Goal: Information Seeking & Learning: Learn about a topic

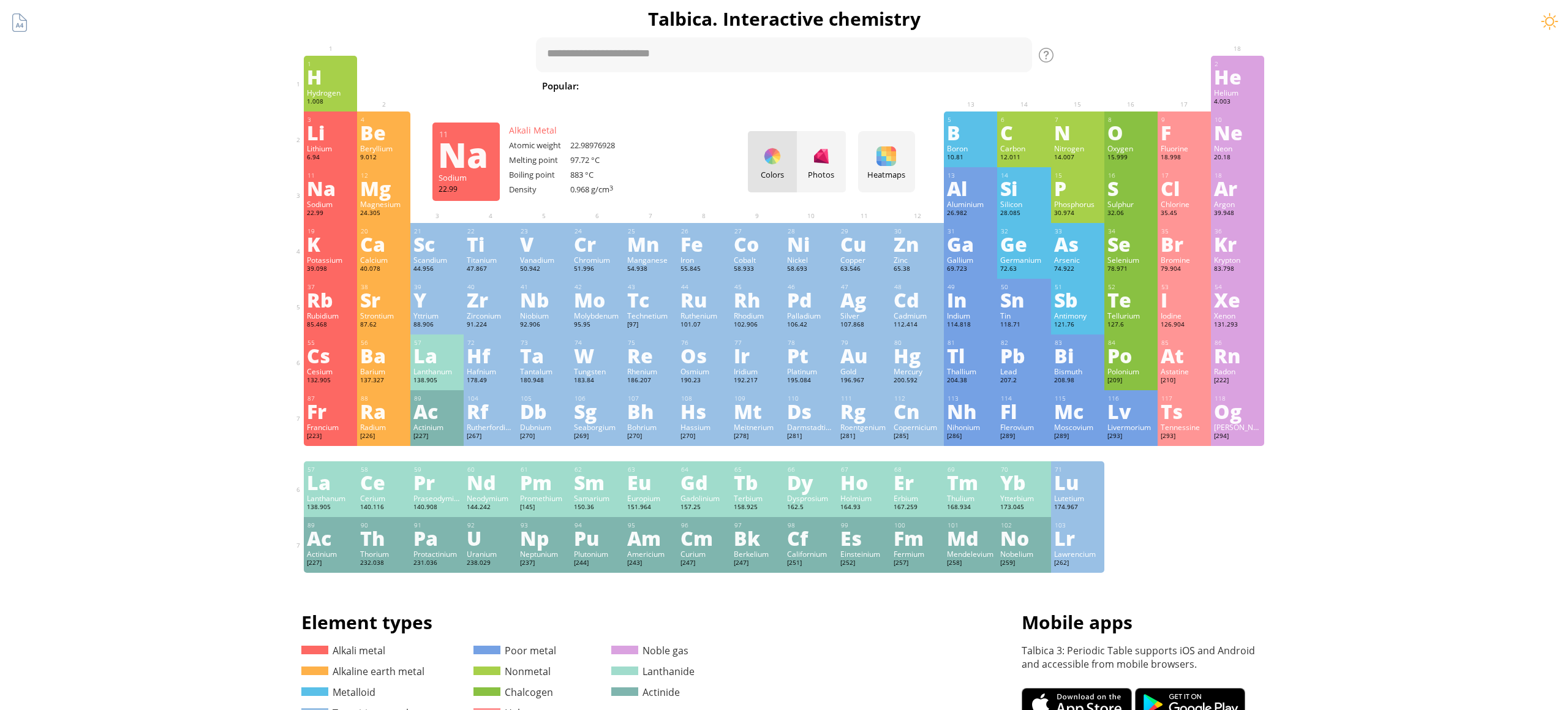
click at [343, 194] on div "Na" at bounding box center [330, 188] width 47 height 19
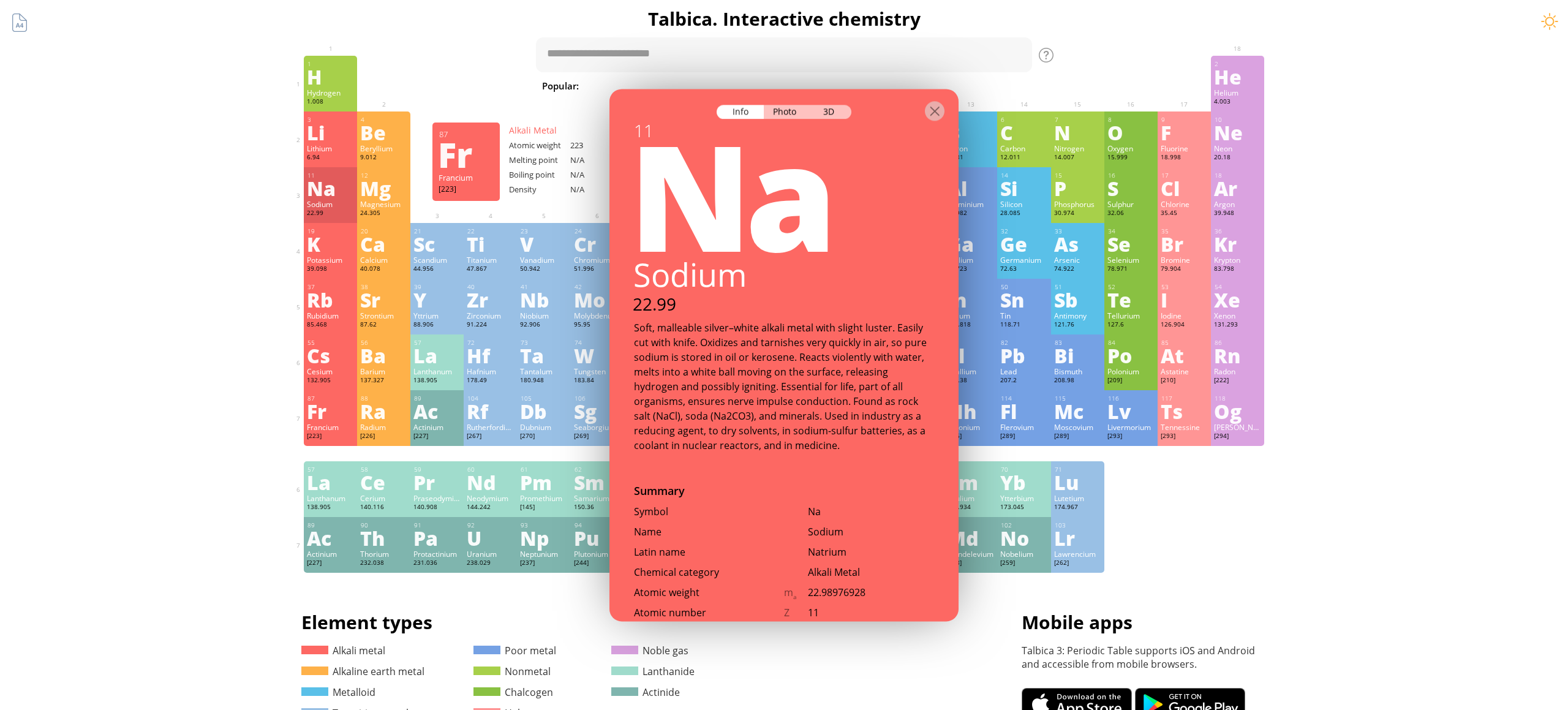
click at [46, 371] on div "Summary Molecular formula Molecular weight Exact mass Monoisotopic mass Classif…" at bounding box center [784, 519] width 1568 height 1038
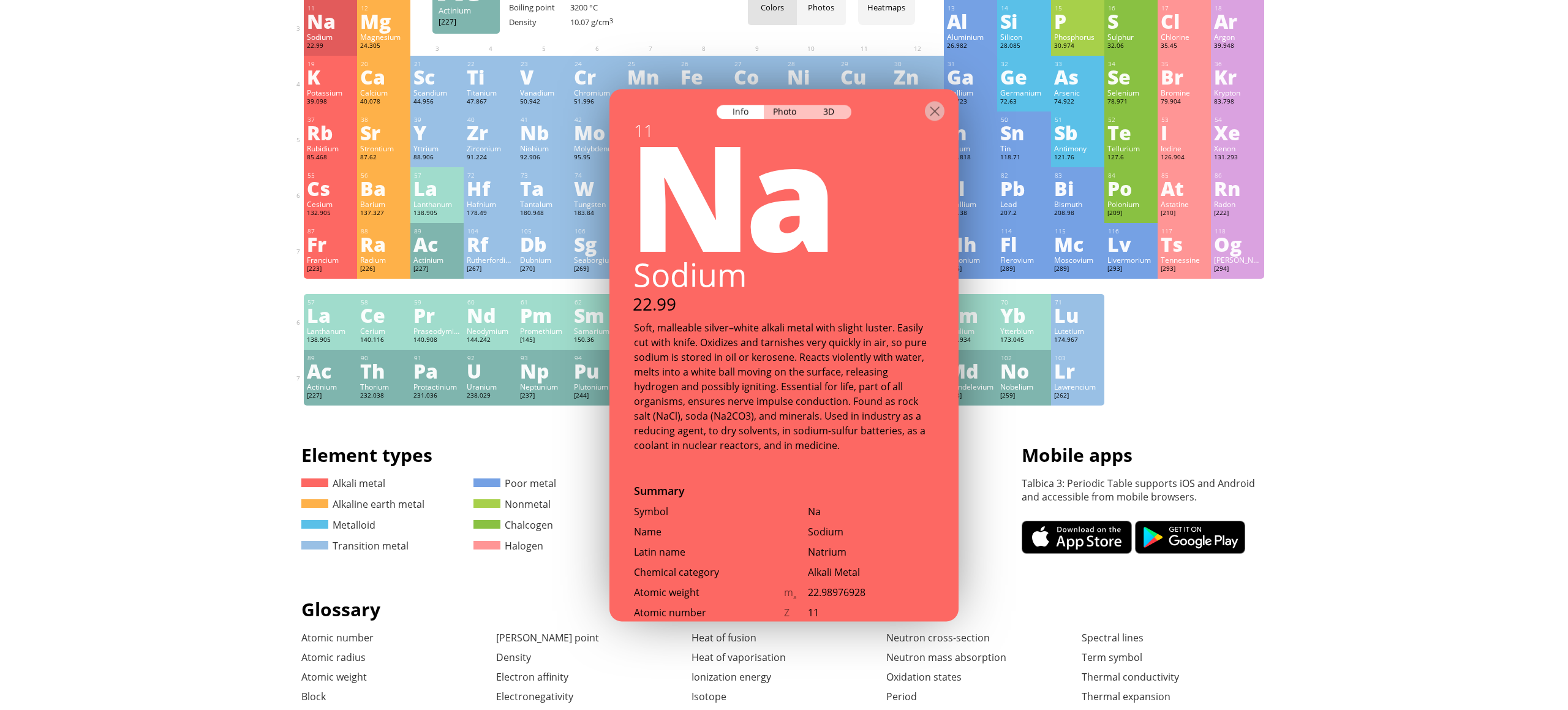
scroll to position [190, 0]
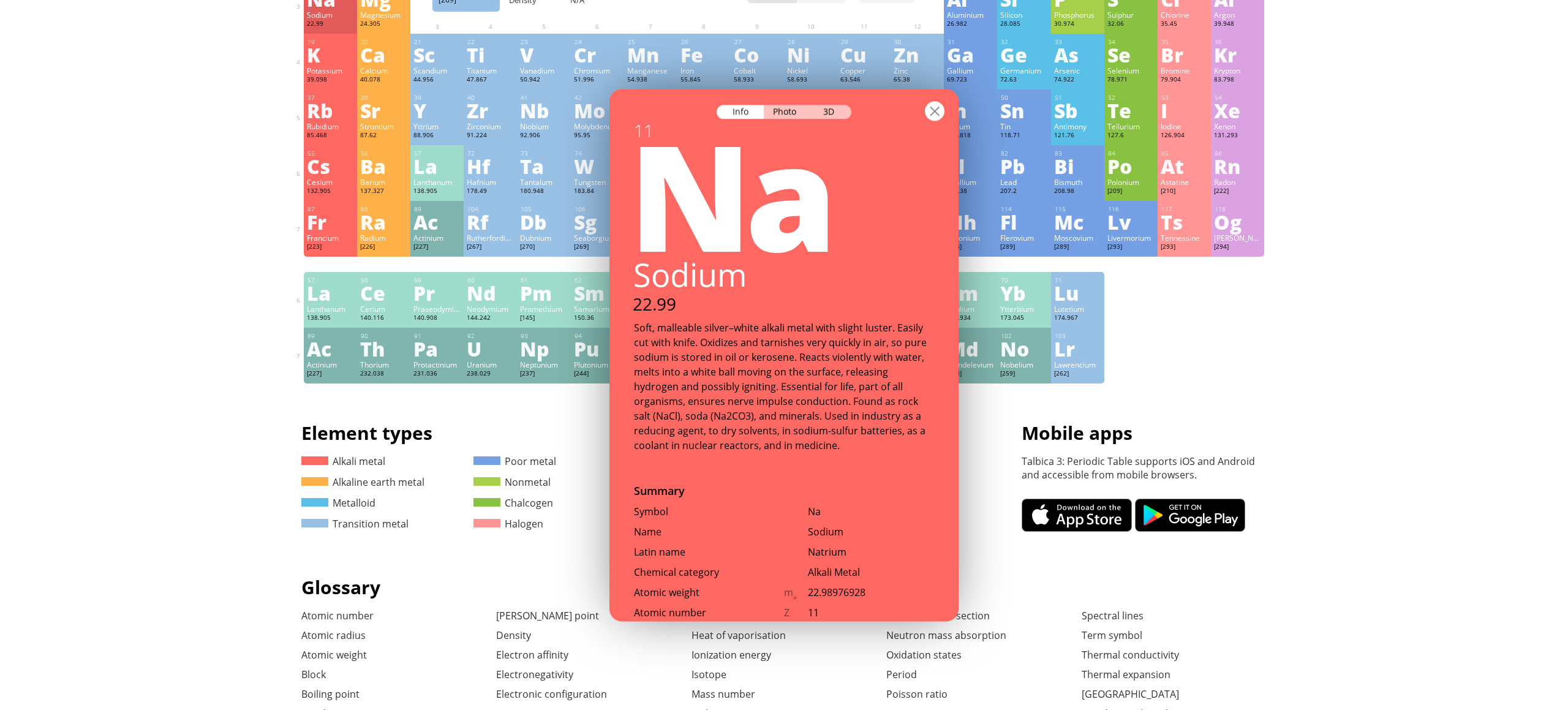
click at [936, 116] on div at bounding box center [935, 111] width 19 height 19
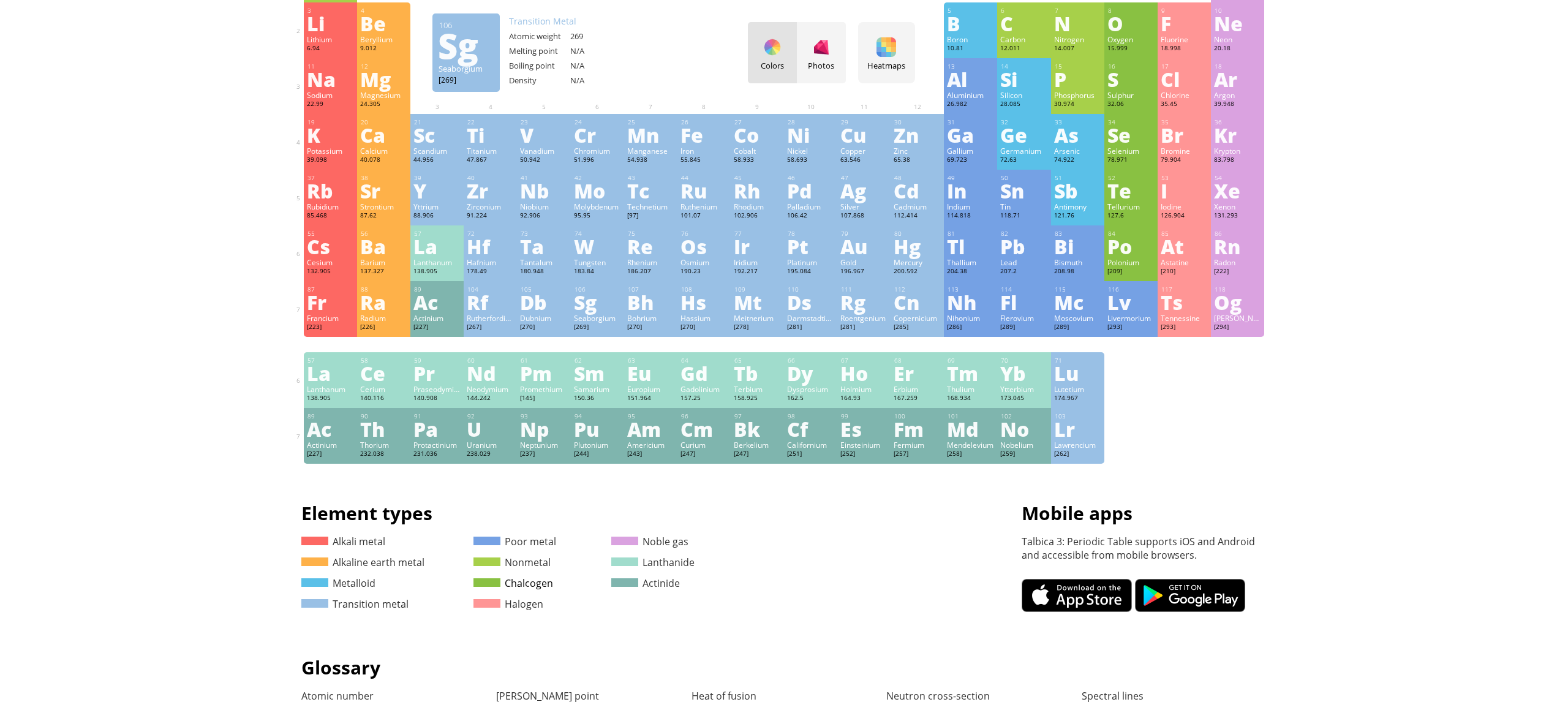
scroll to position [0, 0]
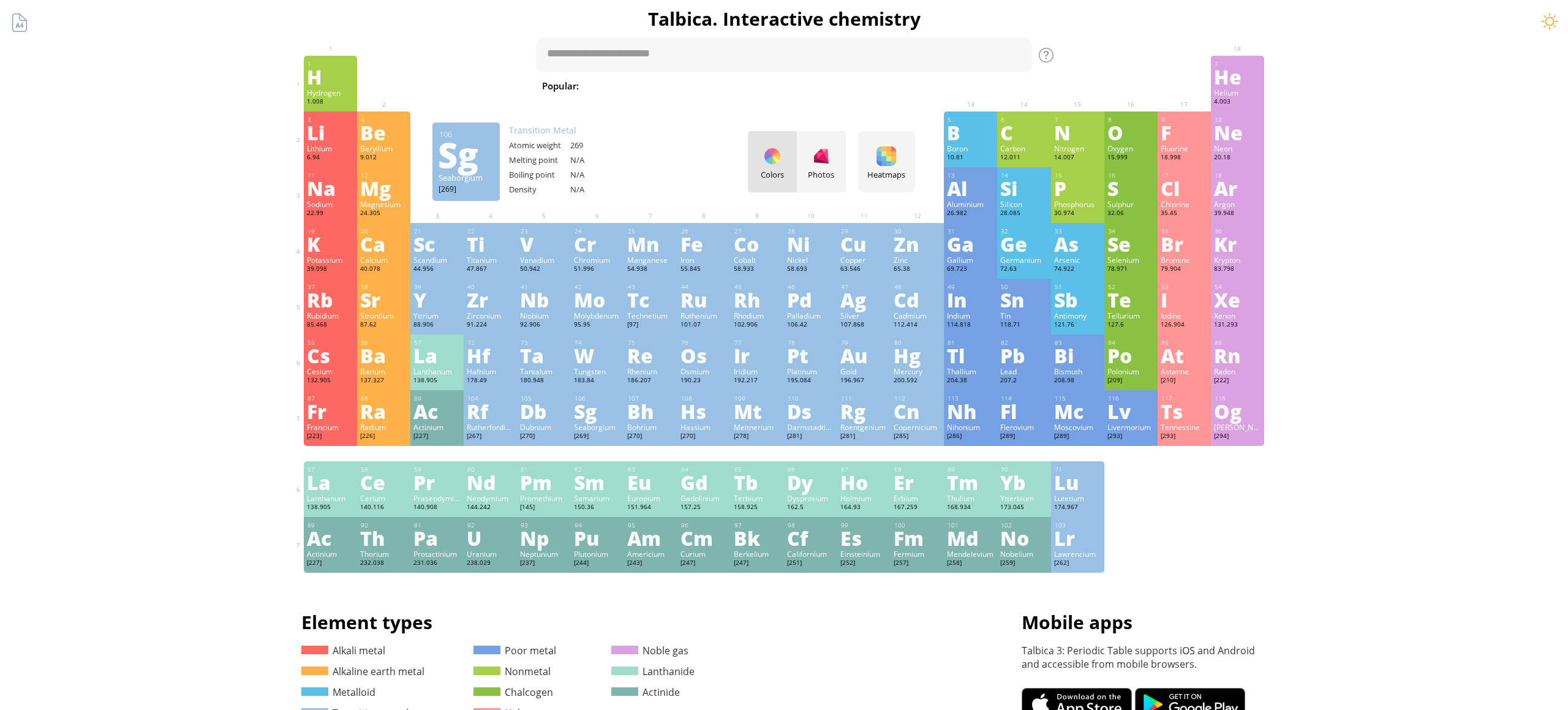
click at [622, 422] on div "106 Sg Seaborgium [269] +3, +4, +5, +6 +3, +4, +5, +6 N/A N/A N/A [Rn]7s 2 5f 1…" at bounding box center [597, 418] width 53 height 56
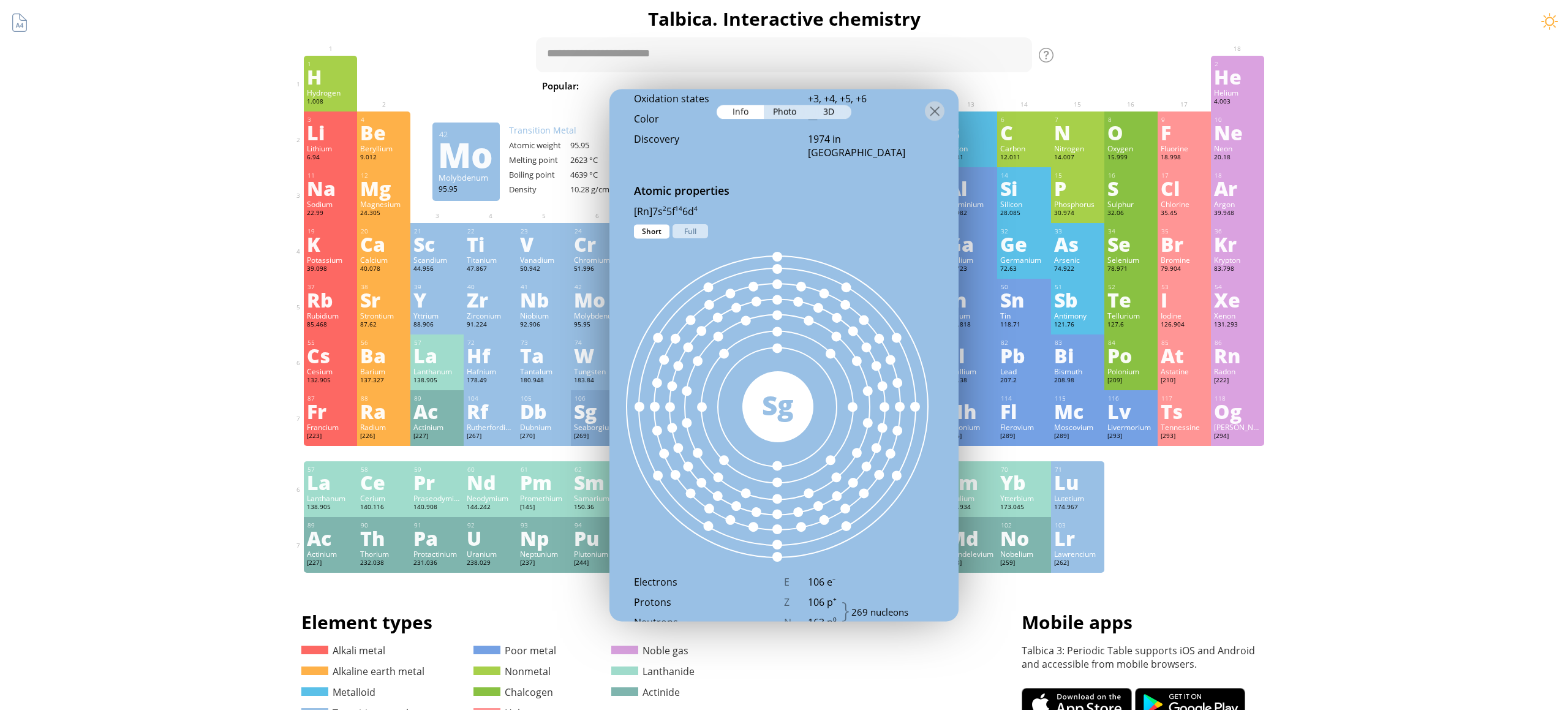
scroll to position [610, 0]
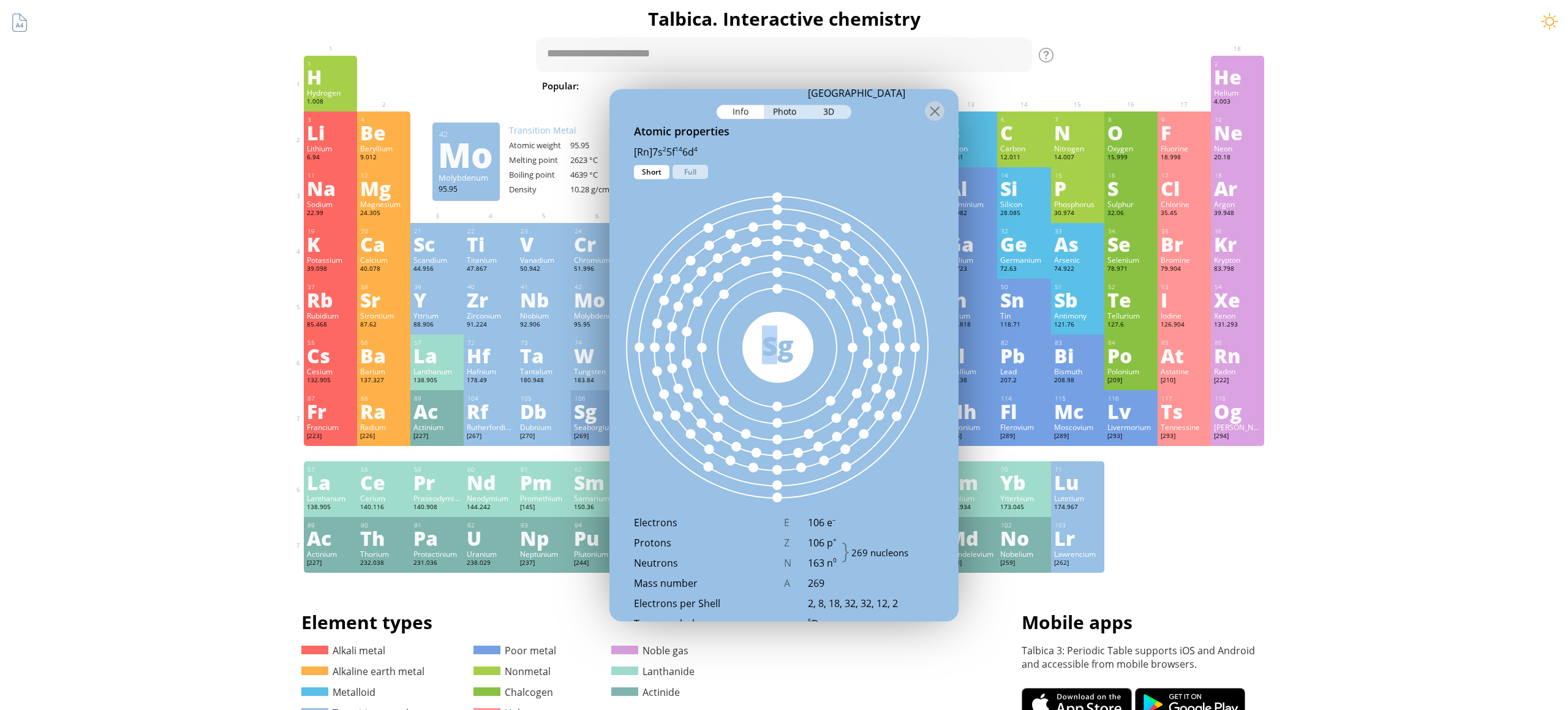
drag, startPoint x: 677, startPoint y: 306, endPoint x: 730, endPoint y: 349, distance: 68.2
click at [758, 344] on div "269 Sg" at bounding box center [778, 348] width 337 height 337
drag, startPoint x: 753, startPoint y: 348, endPoint x: 719, endPoint y: 258, distance: 96.2
click at [770, 325] on div "269 Sg" at bounding box center [778, 348] width 337 height 337
drag, startPoint x: 670, startPoint y: 241, endPoint x: 800, endPoint y: 387, distance: 195.5
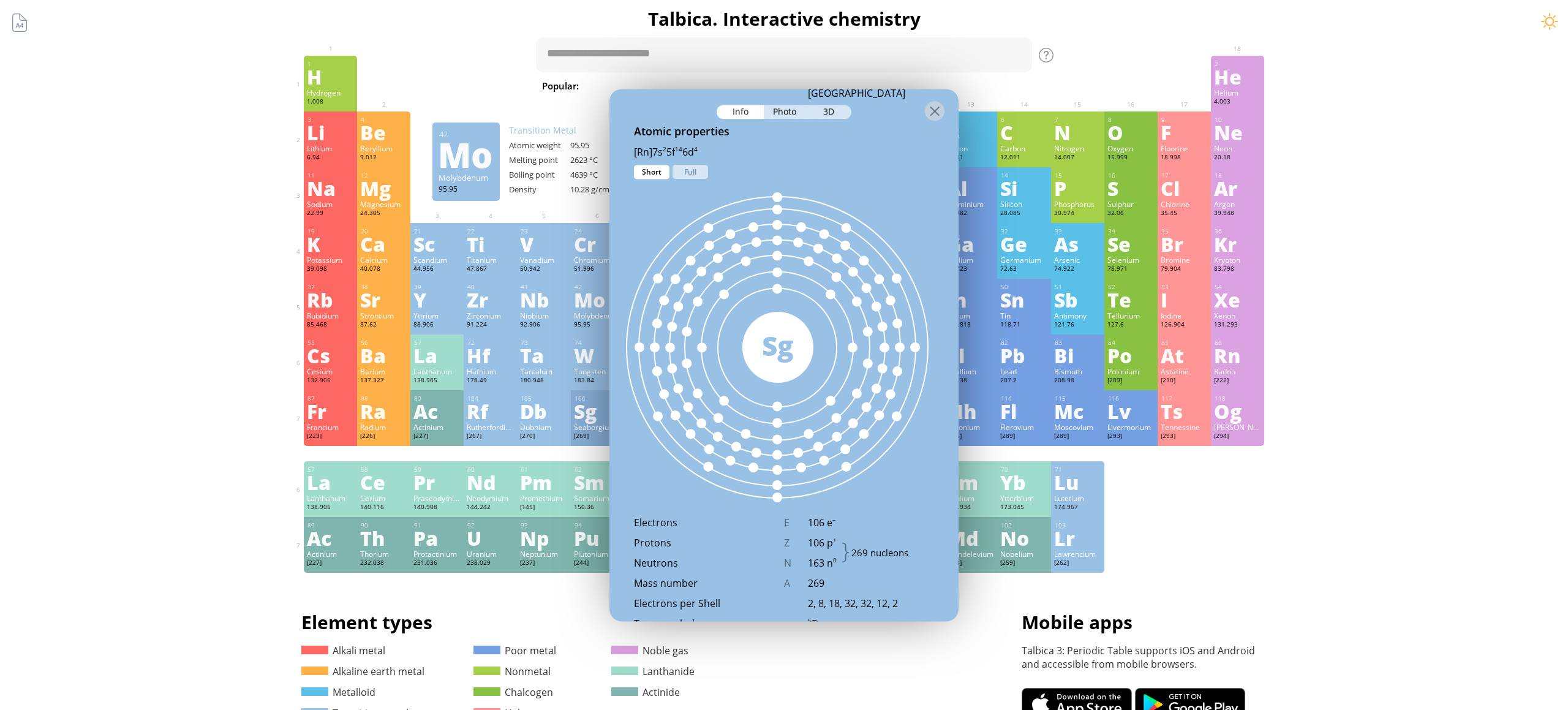
click at [794, 384] on div "269 Sg" at bounding box center [778, 348] width 337 height 337
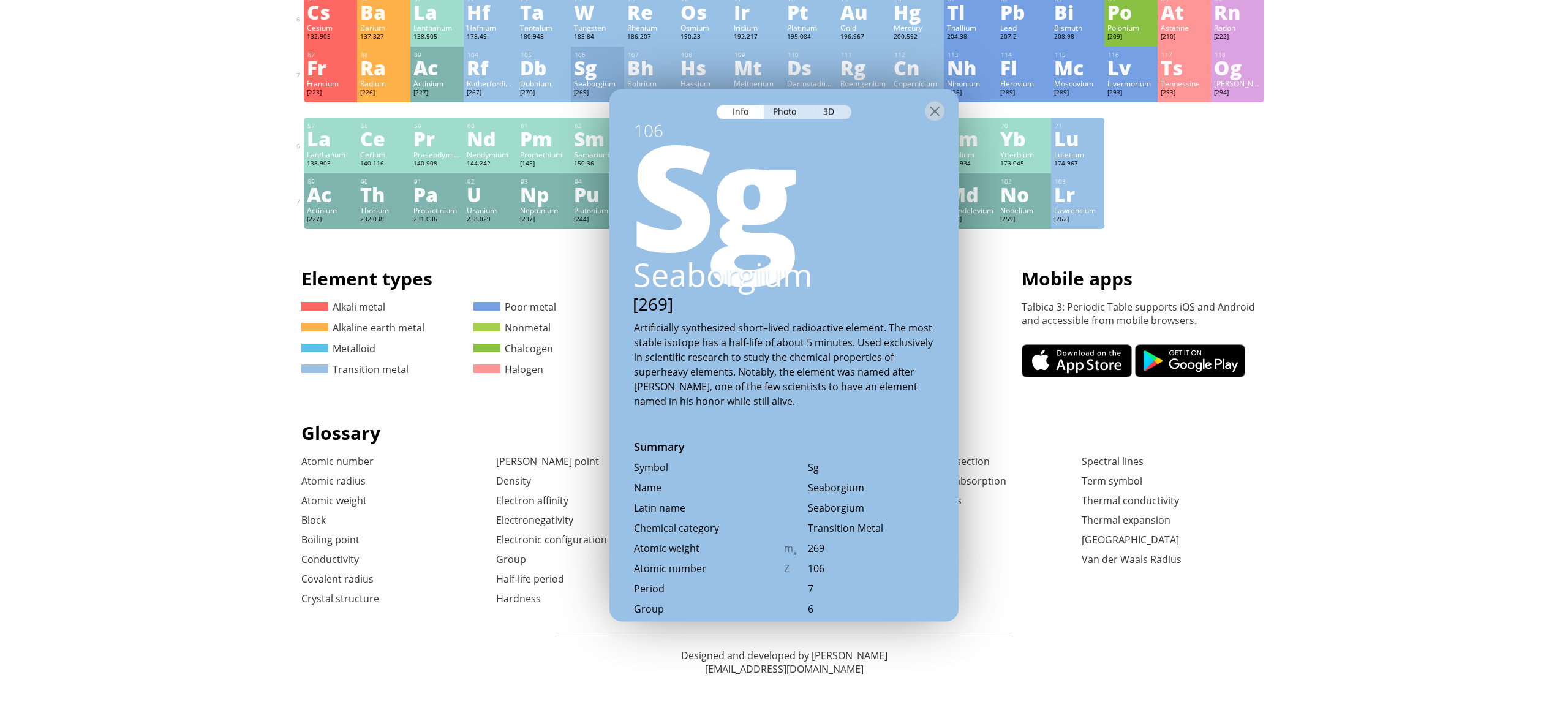
scroll to position [0, 0]
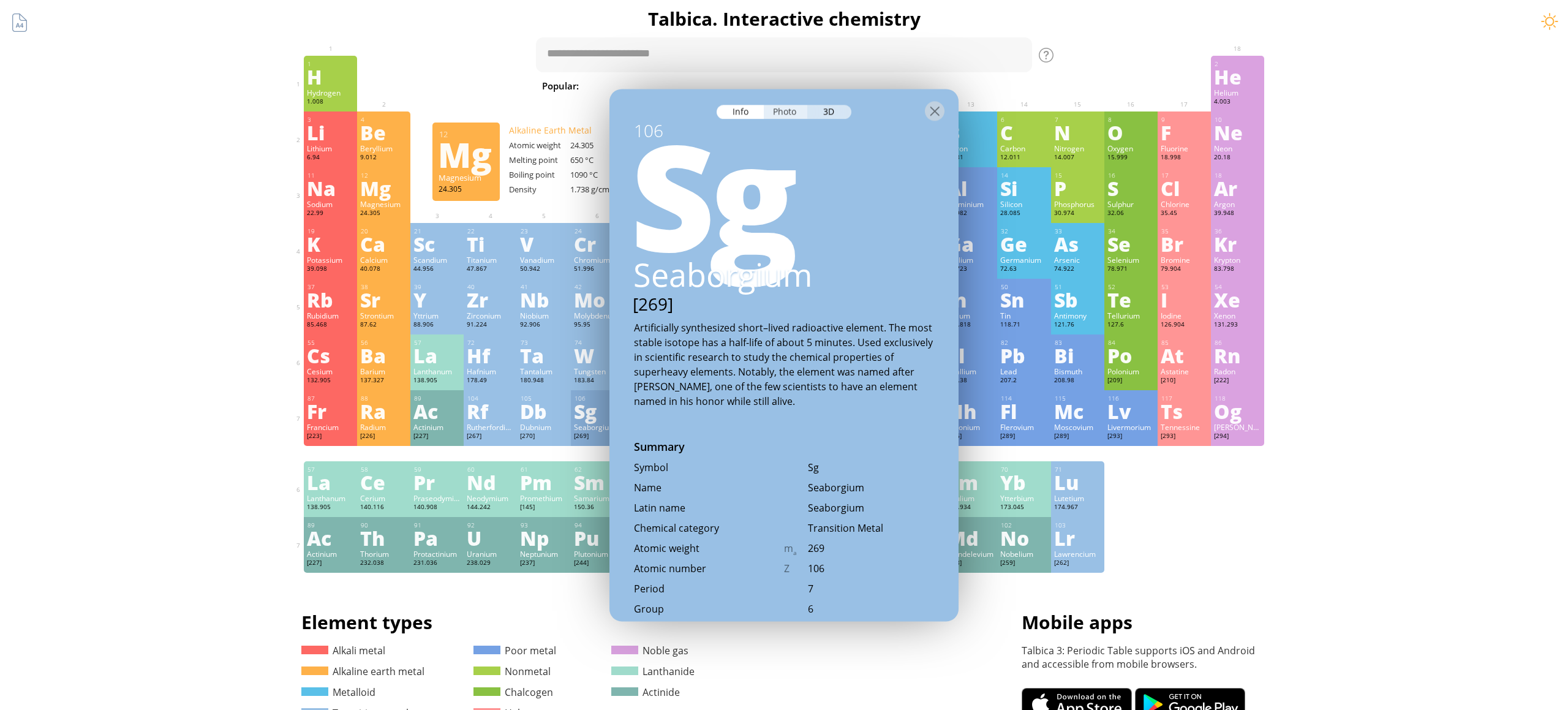
click at [777, 114] on div "Photo" at bounding box center [786, 112] width 44 height 14
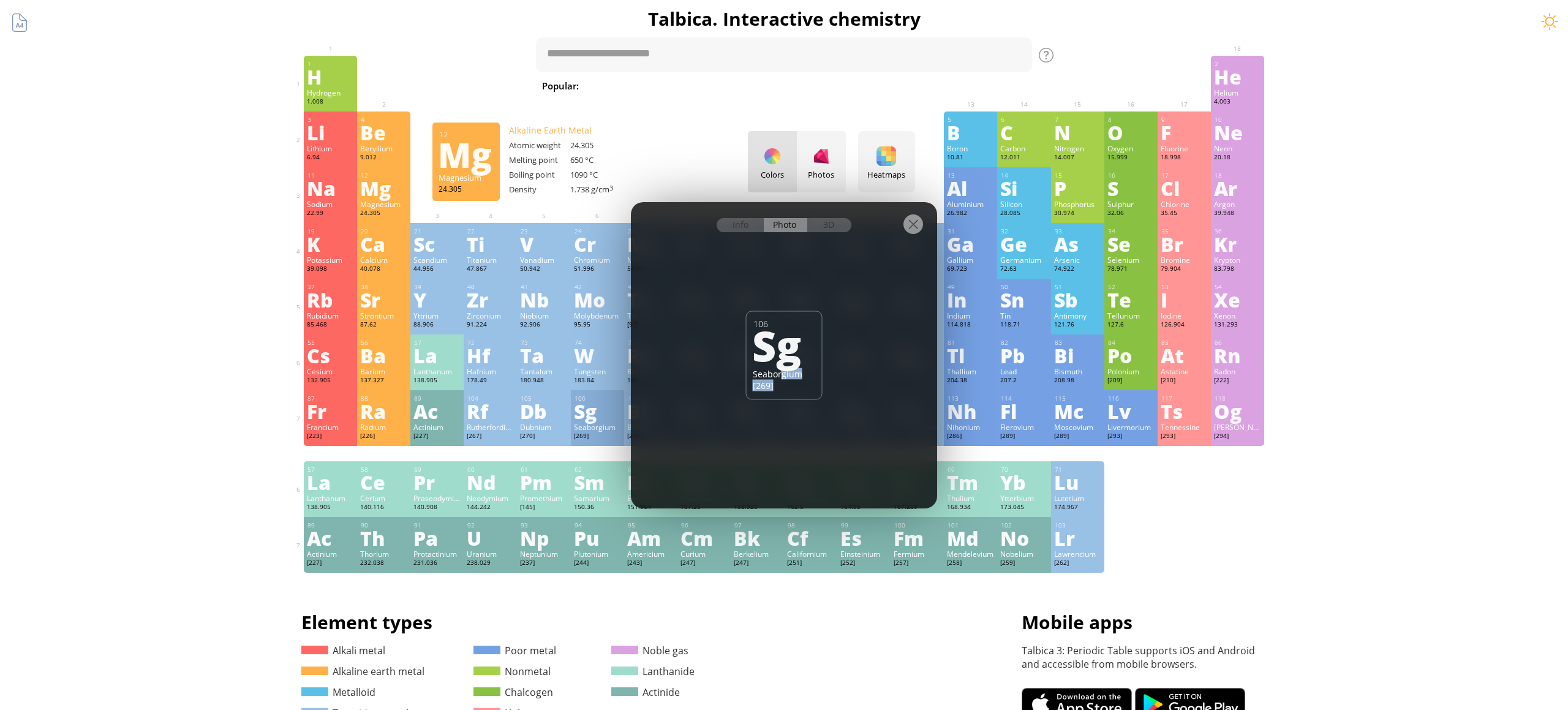
drag, startPoint x: 780, startPoint y: 374, endPoint x: 785, endPoint y: 378, distance: 6.4
click at [783, 397] on div "106 Sg Seaborgium [269]" at bounding box center [784, 355] width 77 height 89
click at [785, 379] on div "106 Sg Seaborgium [269]" at bounding box center [784, 355] width 77 height 89
click at [819, 321] on div "106 Sg Seaborgium [269]" at bounding box center [784, 355] width 77 height 89
click at [827, 222] on div "3D" at bounding box center [829, 225] width 44 height 14
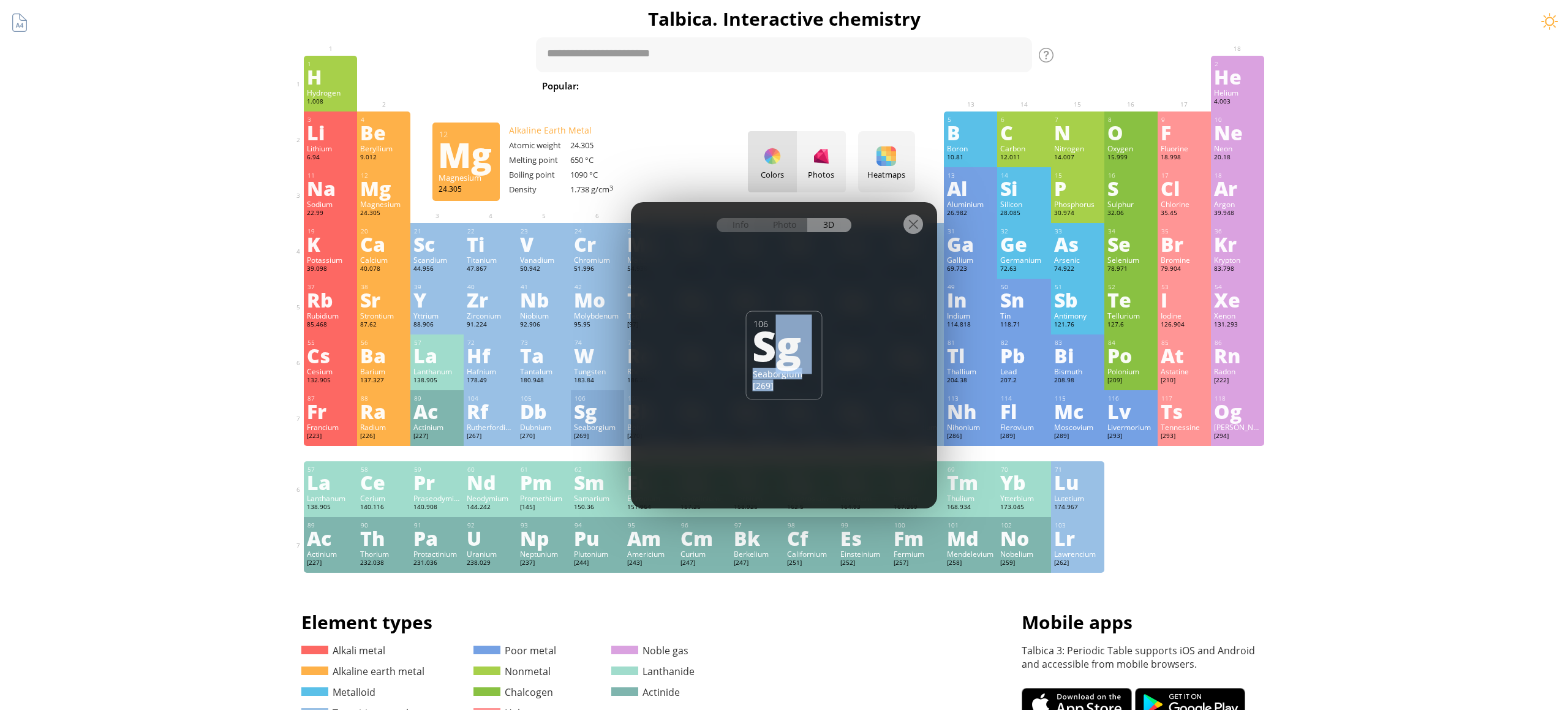
drag, startPoint x: 787, startPoint y: 344, endPoint x: 764, endPoint y: 375, distance: 38.6
click at [766, 376] on div "106 Sg Seaborgium [269]" at bounding box center [784, 355] width 77 height 89
click at [772, 340] on div "Sg" at bounding box center [783, 344] width 62 height 42
drag, startPoint x: 765, startPoint y: 314, endPoint x: 752, endPoint y: 337, distance: 26.4
click at [754, 343] on div "Sg" at bounding box center [783, 344] width 62 height 42
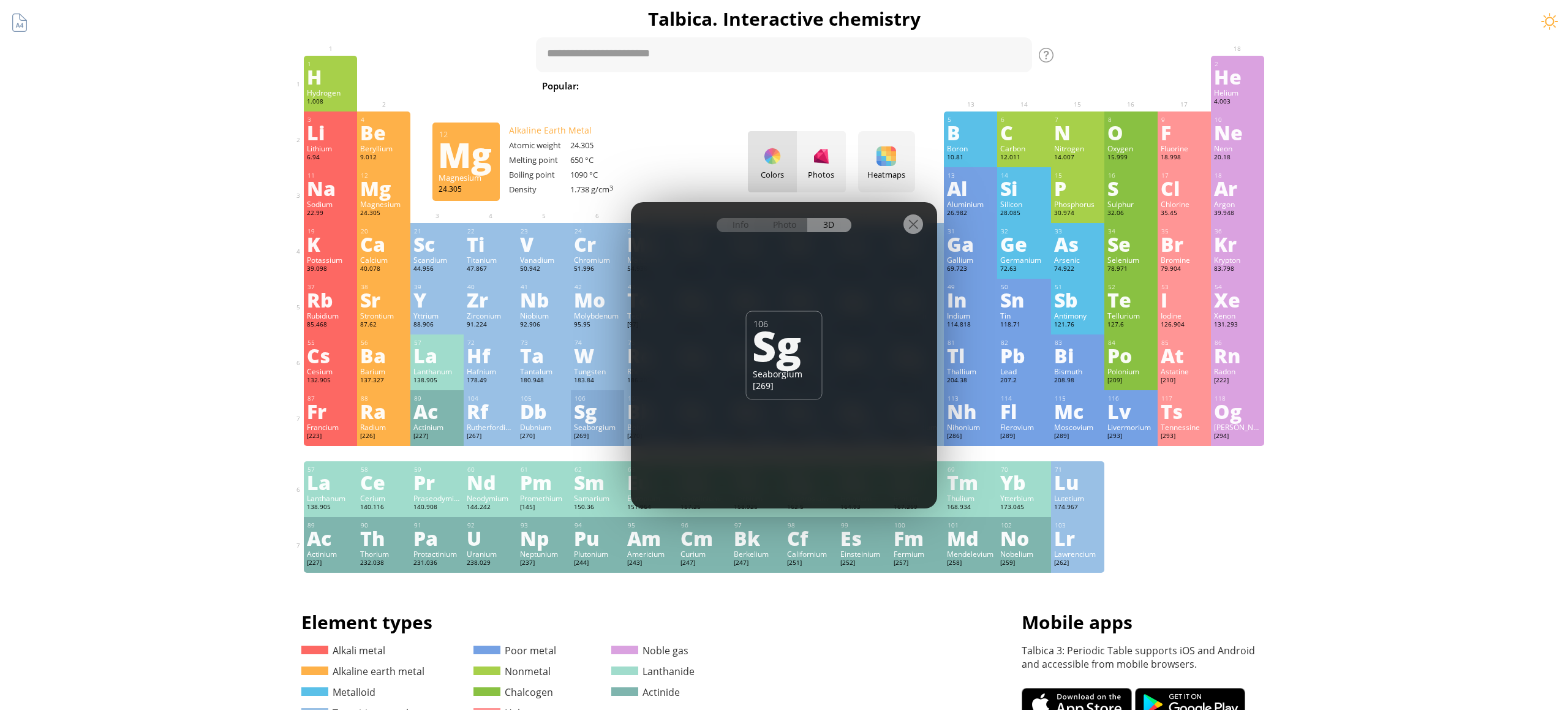
drag, startPoint x: 777, startPoint y: 348, endPoint x: 791, endPoint y: 403, distance: 56.8
click at [805, 402] on div "Info Photo 3D Info Photo 3D 106 Sg Seaborgium [269] pure The model size is ... …" at bounding box center [784, 355] width 307 height 307
click at [788, 402] on div "Info Photo 3D Info Photo 3D 106 Sg Seaborgium [269] pure The model size is ... …" at bounding box center [784, 355] width 307 height 307
click at [766, 389] on div "[269]" at bounding box center [784, 384] width 63 height 11
drag, startPoint x: 787, startPoint y: 389, endPoint x: 745, endPoint y: 356, distance: 53.4
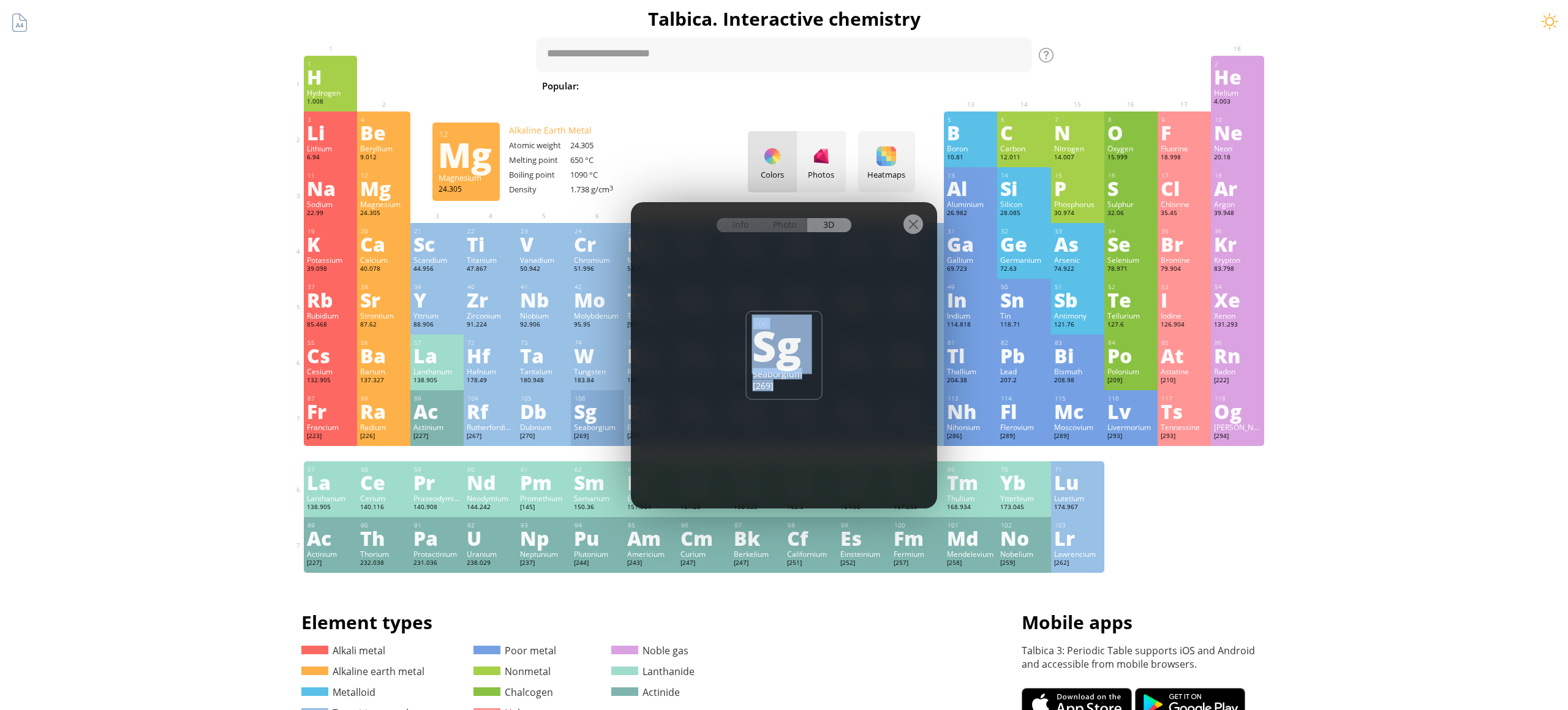
click at [739, 355] on div "Info Photo 3D Info Photo 3D 106 Sg Seaborgium [269] pure The model size is ... …" at bounding box center [784, 355] width 307 height 307
drag, startPoint x: 804, startPoint y: 384, endPoint x: 833, endPoint y: 559, distance: 177.4
click at [804, 384] on div "[269]" at bounding box center [784, 384] width 63 height 11
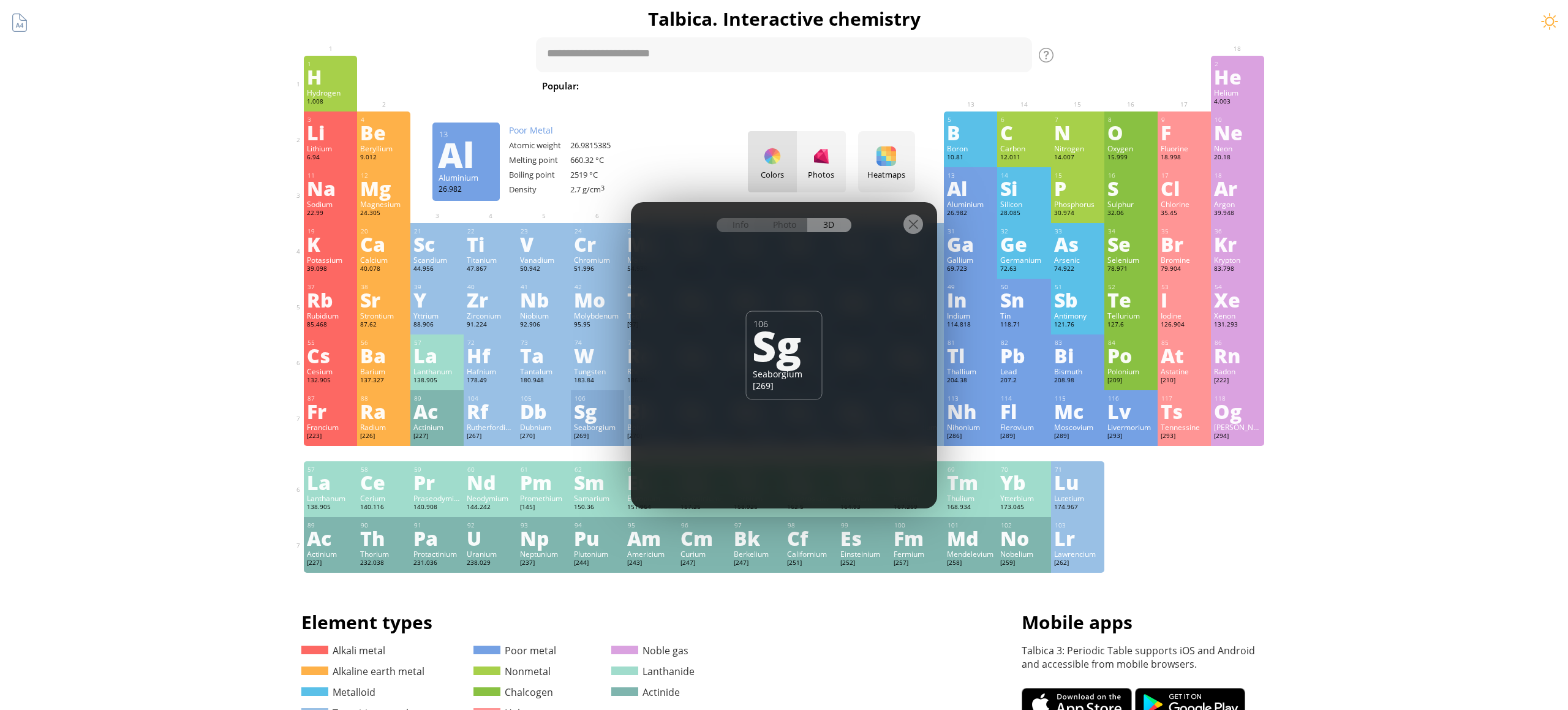
click at [917, 223] on div at bounding box center [913, 224] width 19 height 19
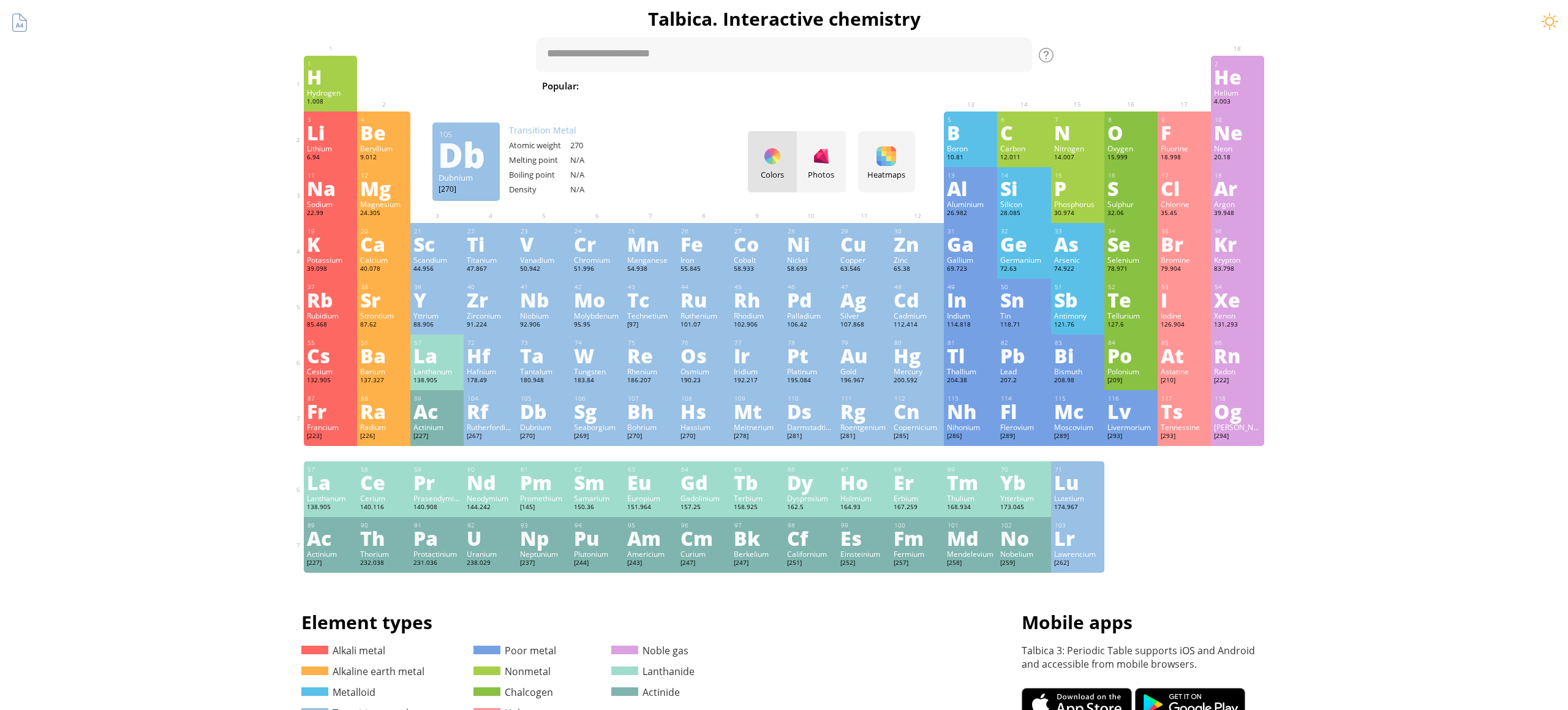
click at [533, 417] on div "Db" at bounding box center [543, 410] width 47 height 19
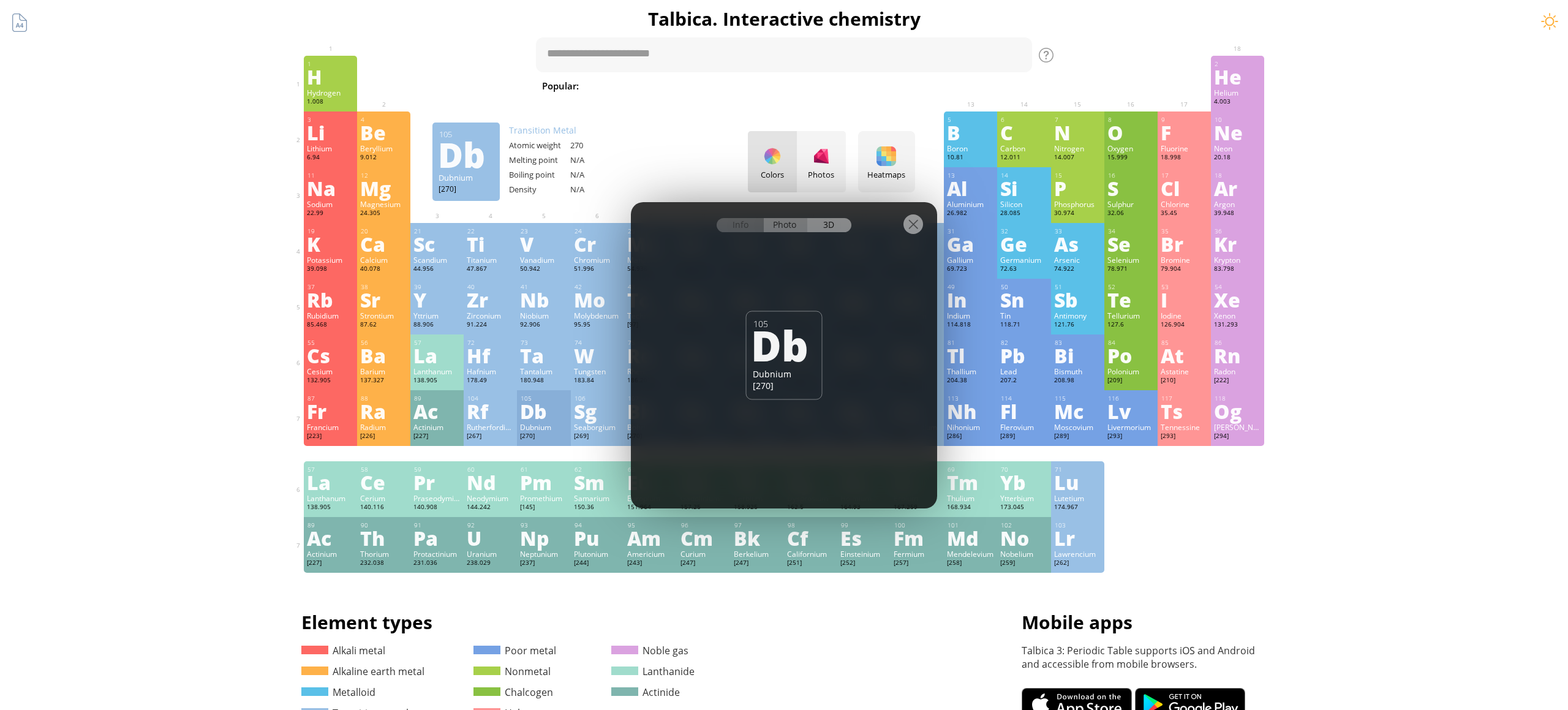
drag, startPoint x: 785, startPoint y: 236, endPoint x: 784, endPoint y: 228, distance: 8.1
click at [785, 236] on div at bounding box center [784, 223] width 307 height 43
click at [784, 227] on div "Photo" at bounding box center [786, 225] width 44 height 14
click at [756, 224] on div "Info" at bounding box center [741, 225] width 47 height 14
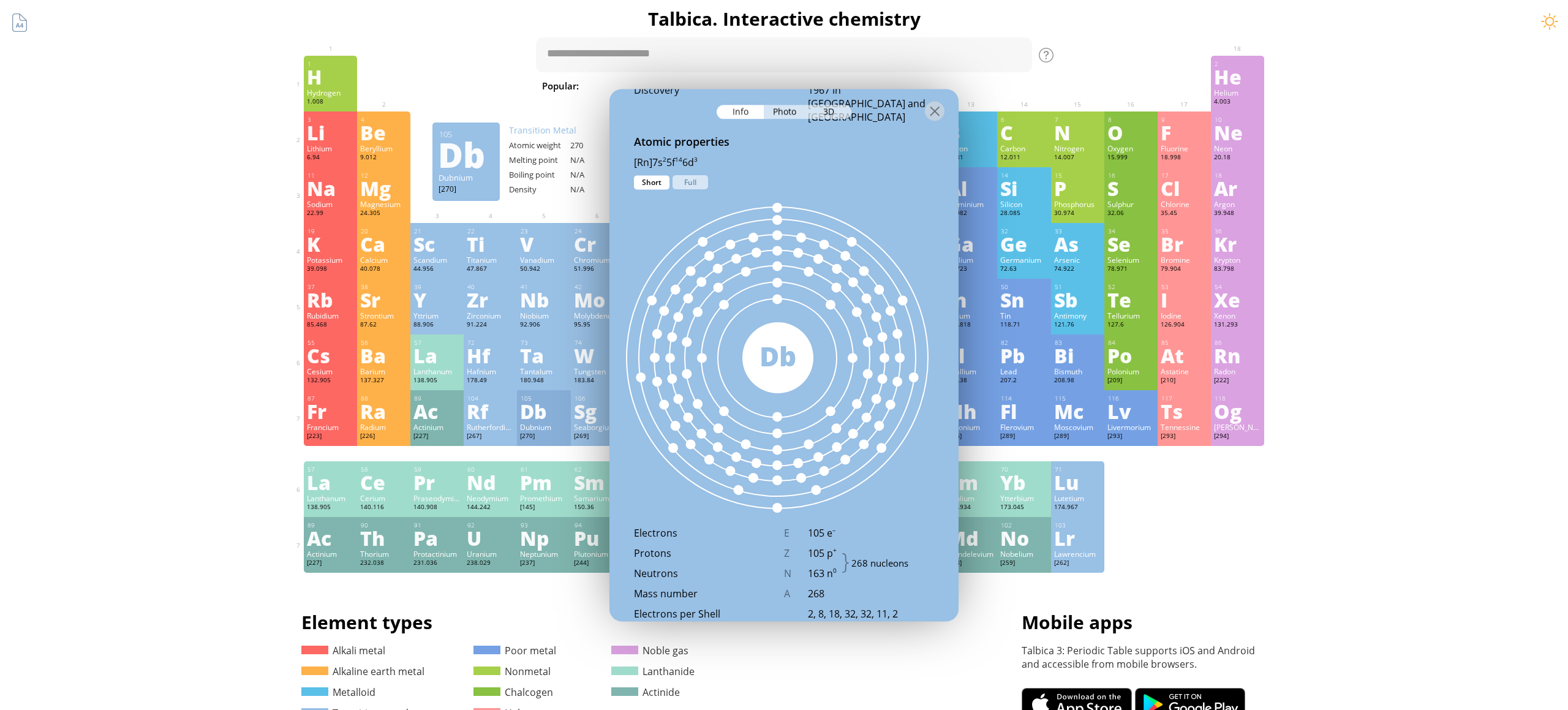
scroll to position [641, 0]
drag, startPoint x: 937, startPoint y: 110, endPoint x: 963, endPoint y: 142, distance: 41.2
click at [937, 110] on div at bounding box center [935, 111] width 19 height 19
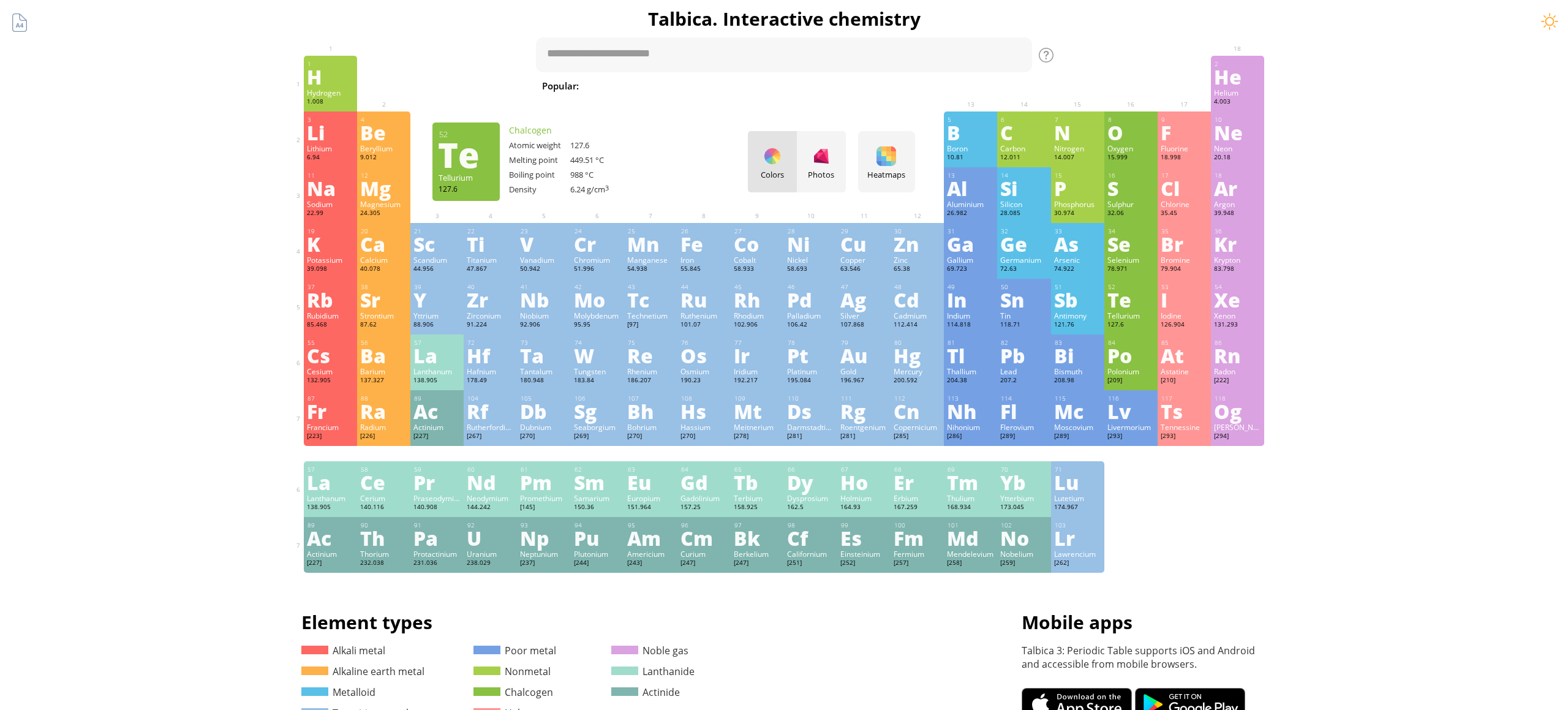
click at [1138, 309] on div "Te" at bounding box center [1131, 300] width 47 height 19
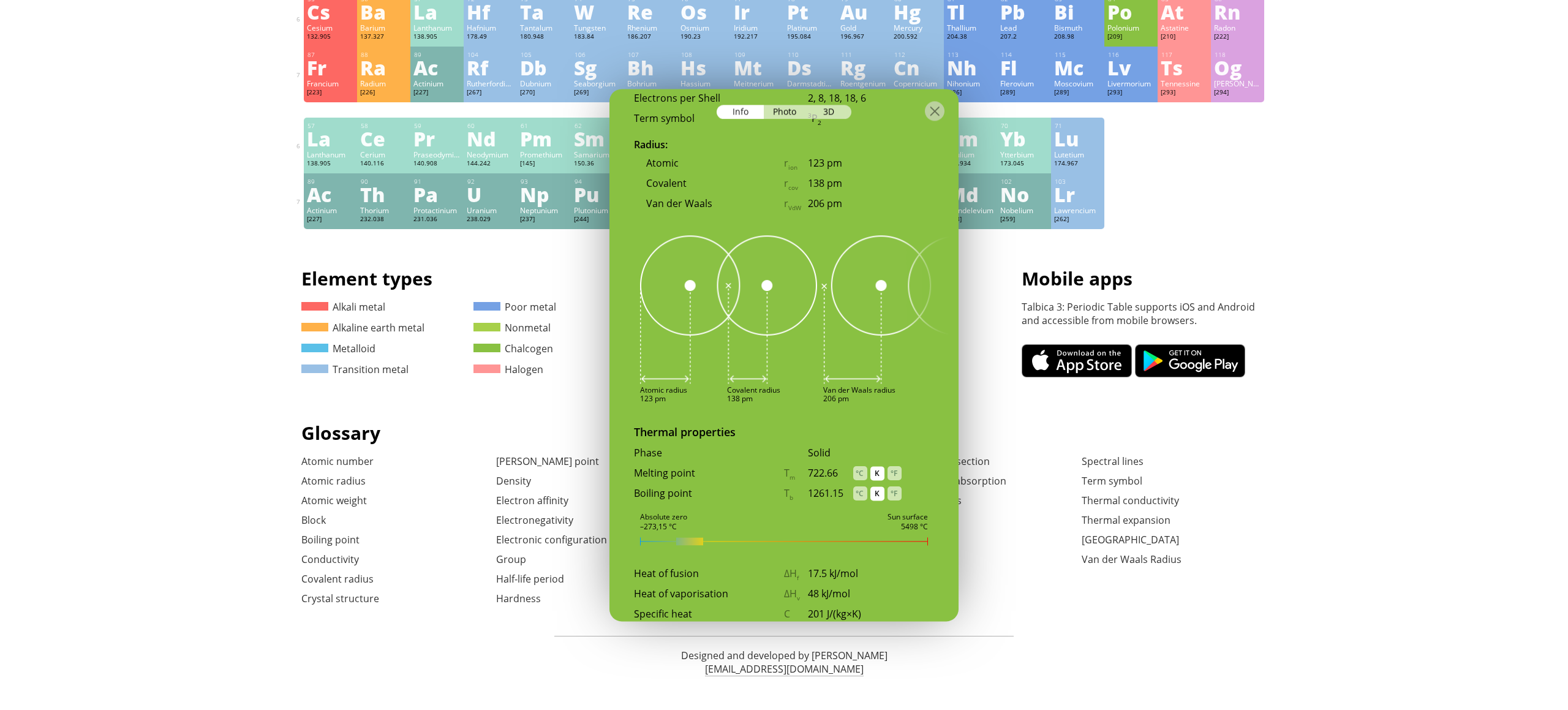
scroll to position [1102, 0]
drag, startPoint x: 935, startPoint y: 109, endPoint x: 967, endPoint y: 95, distance: 34.9
click at [935, 109] on div at bounding box center [935, 111] width 19 height 19
